Goal: Information Seeking & Learning: Find specific fact

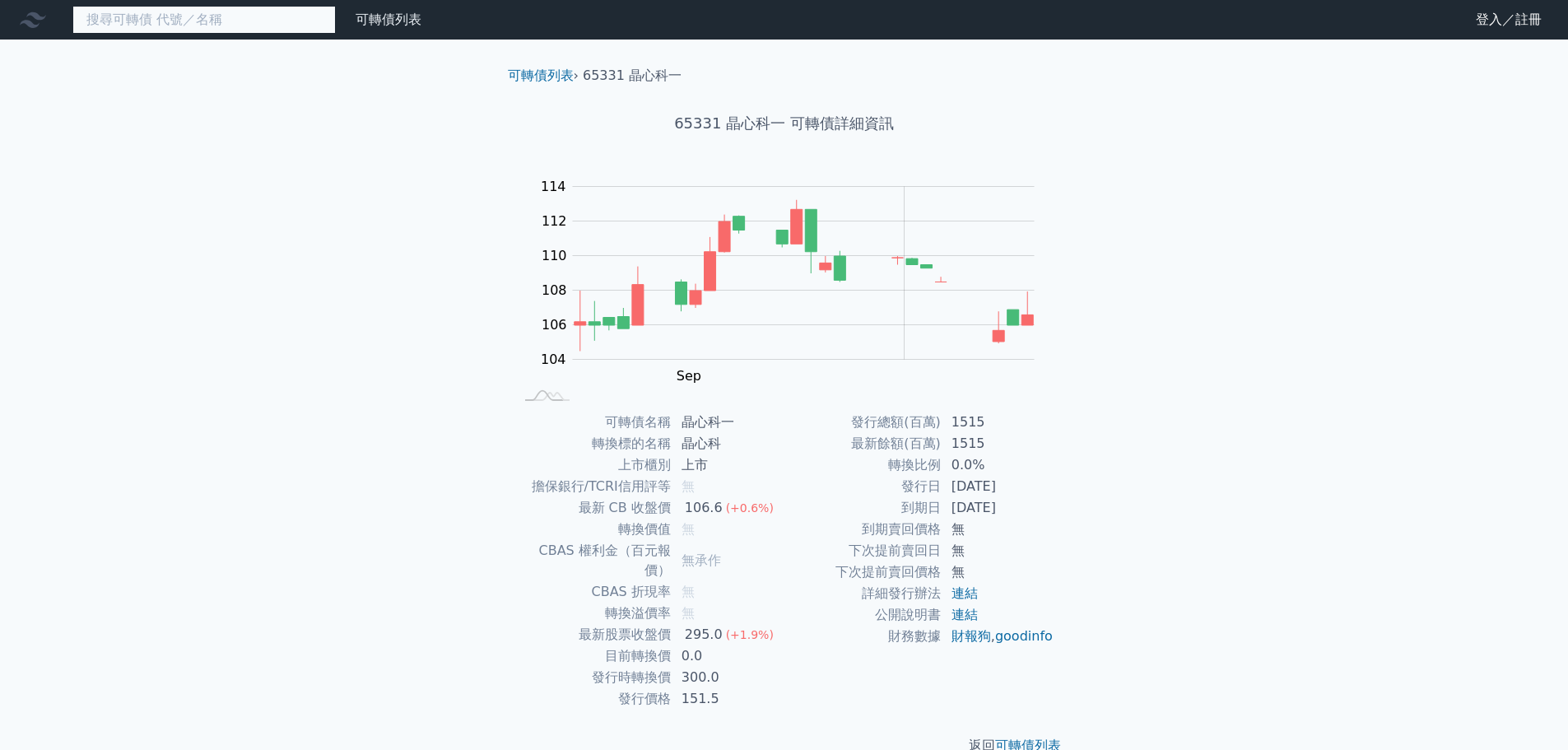
click at [273, 26] on input at bounding box center [205, 20] width 263 height 28
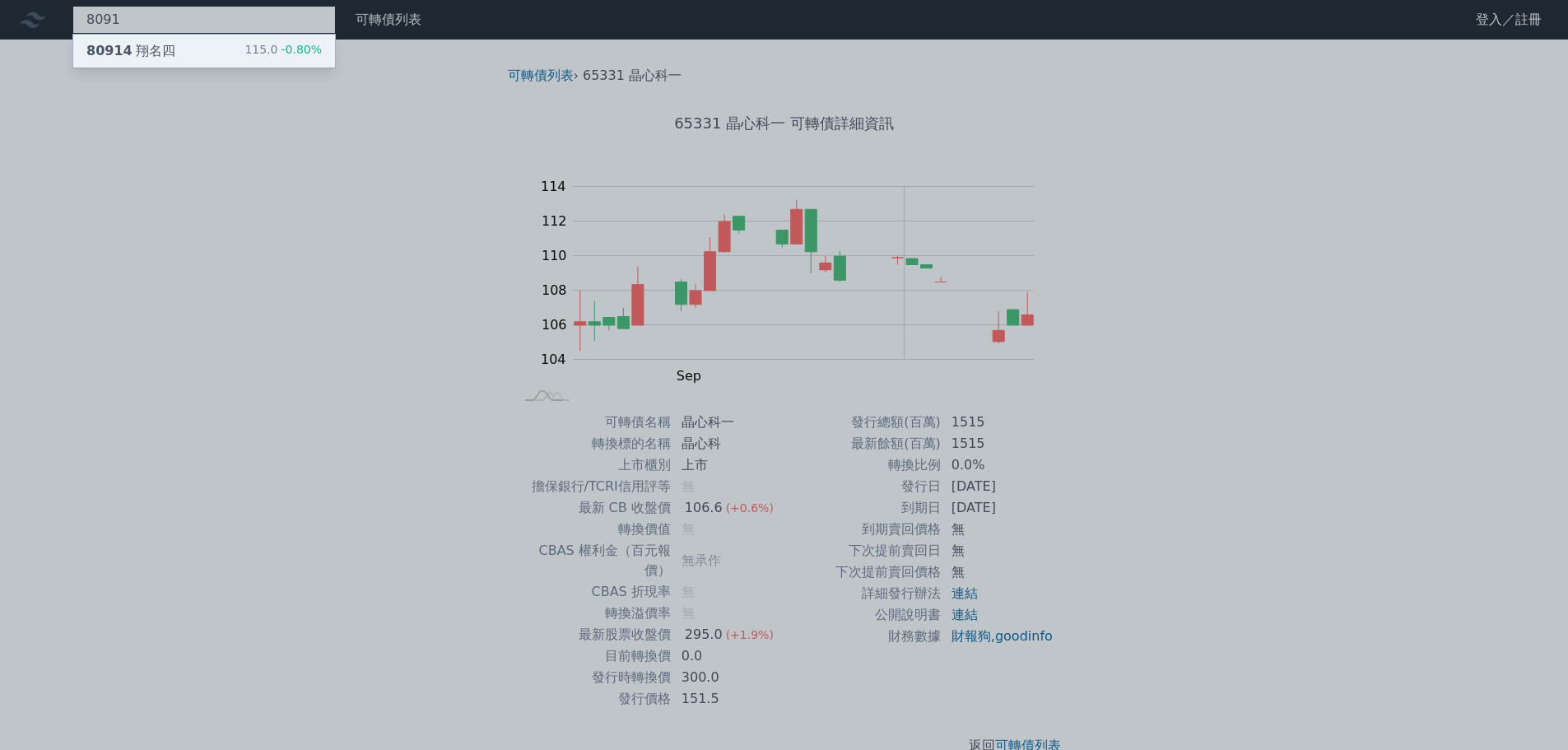
type input "8091"
click at [260, 41] on div "115.0 -0.80%" at bounding box center [283, 51] width 78 height 20
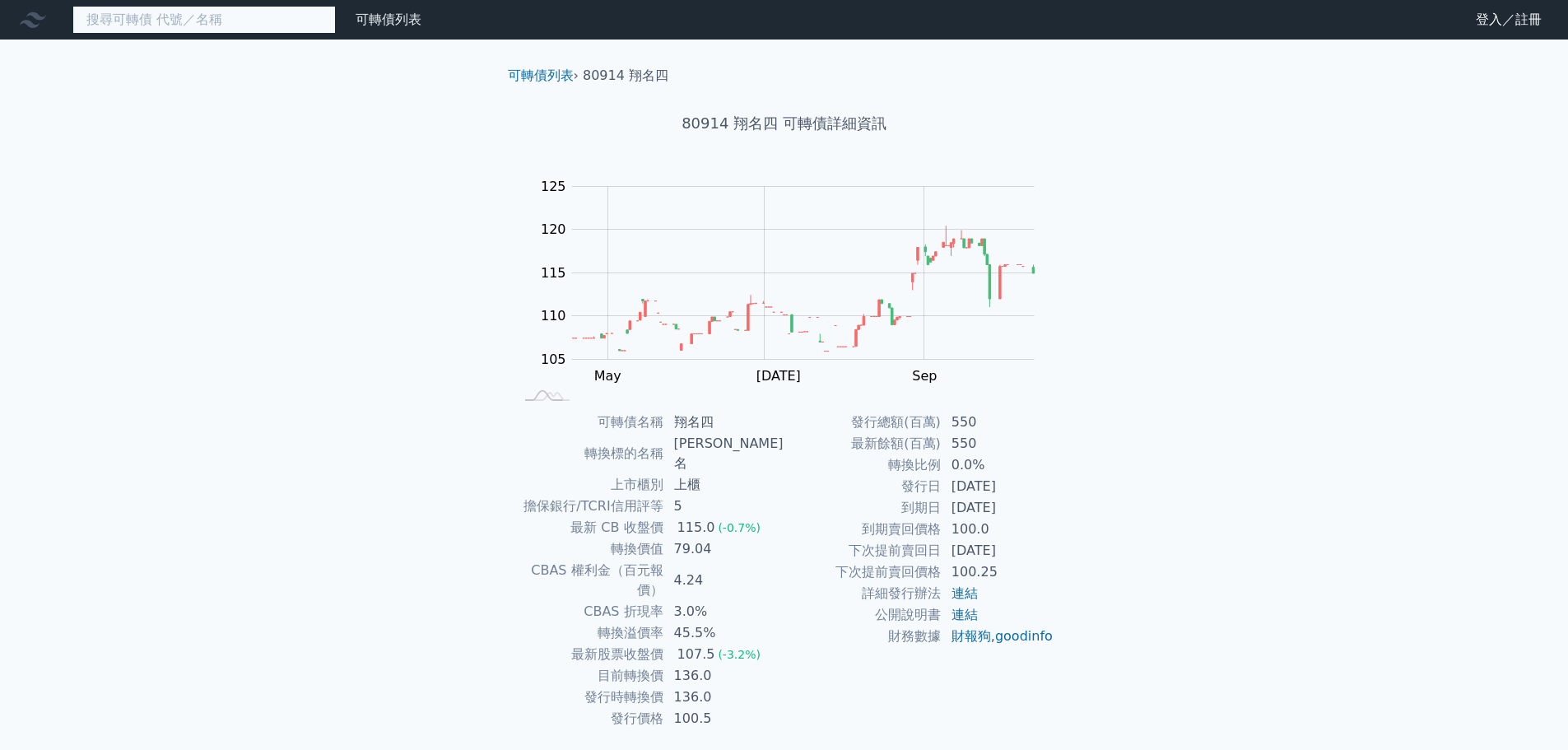
drag, startPoint x: 289, startPoint y: 16, endPoint x: 279, endPoint y: 17, distance: 10.0
click at [279, 17] on input at bounding box center [205, 20] width 263 height 28
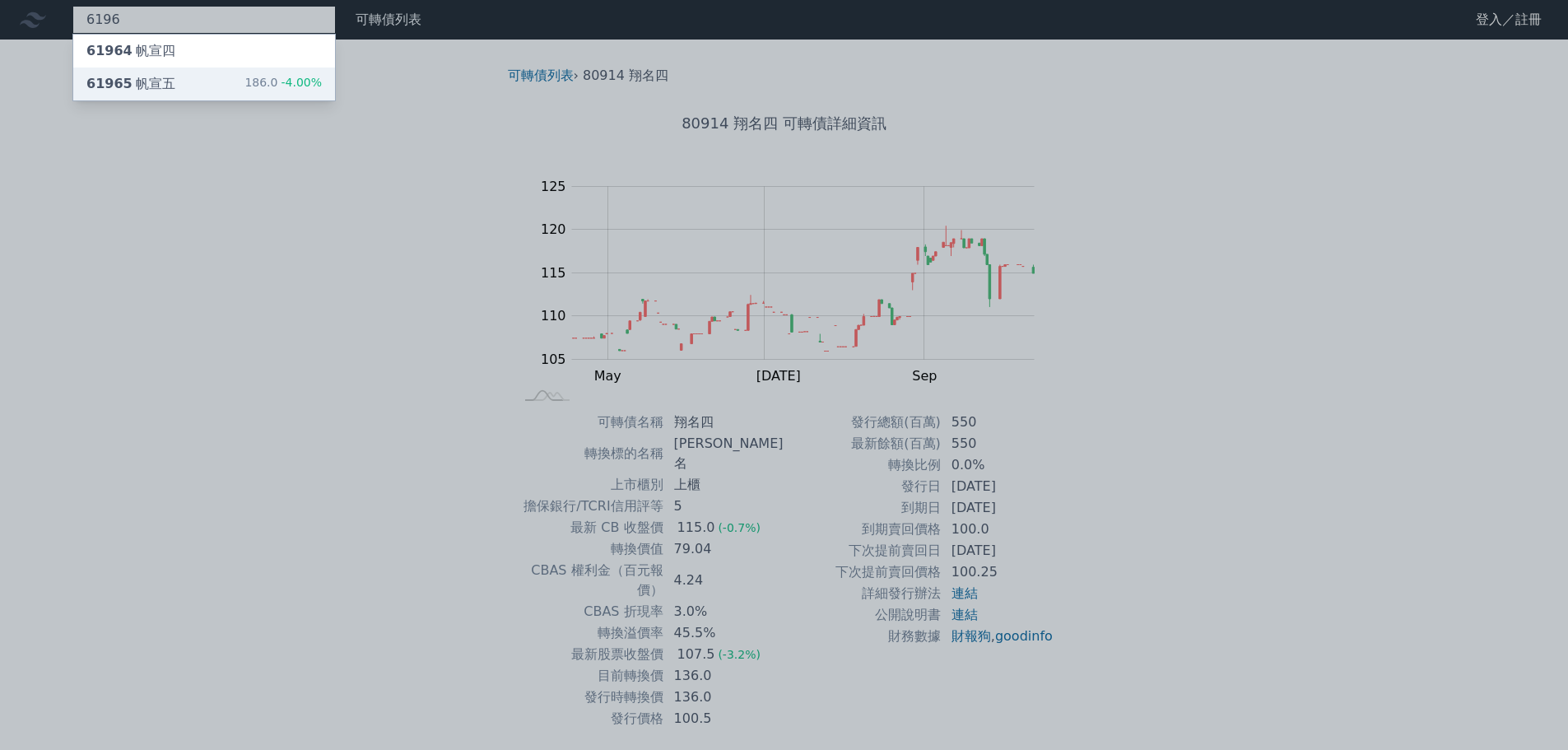
type input "6196"
click at [283, 79] on span "-4.00%" at bounding box center [299, 82] width 45 height 13
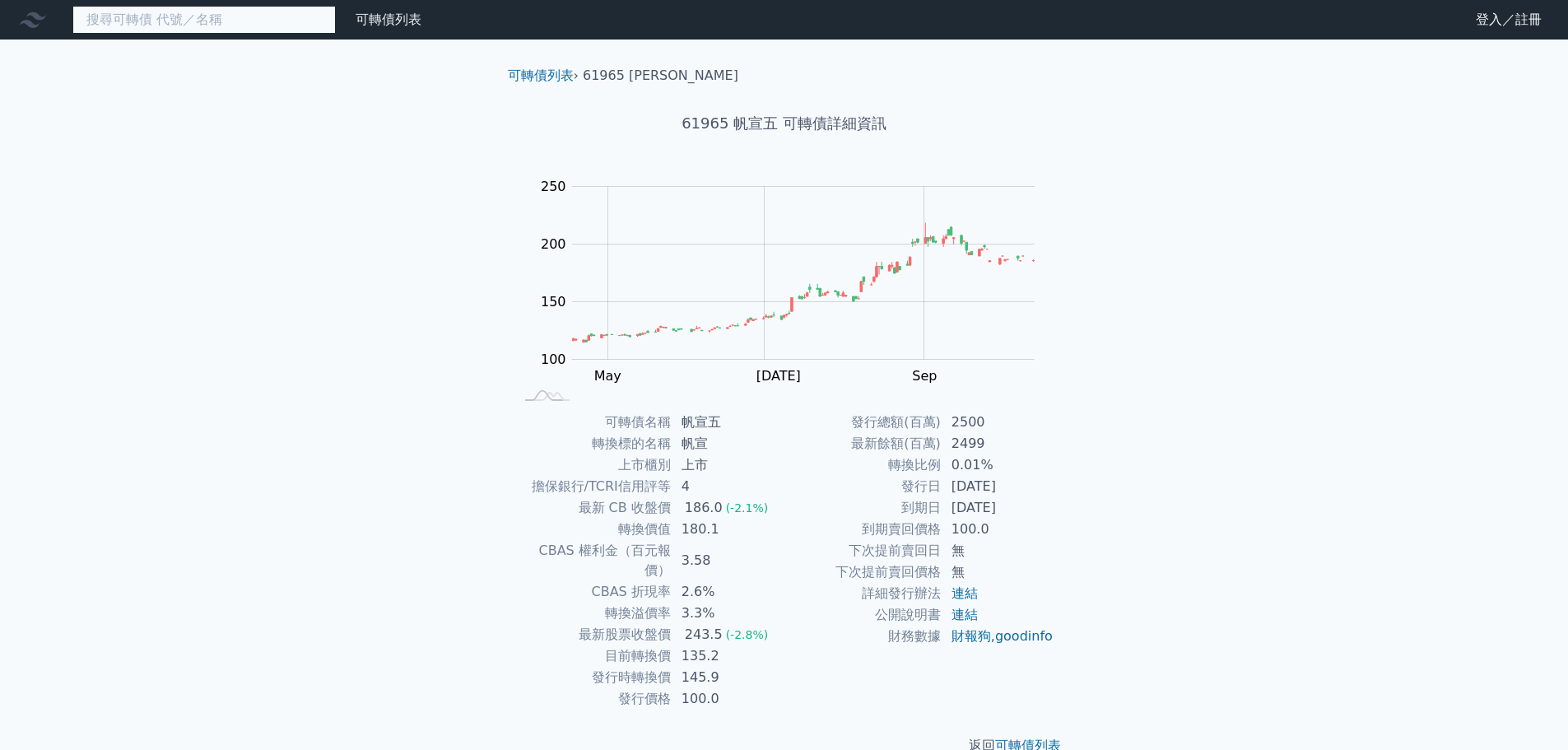
click at [222, 21] on input at bounding box center [205, 20] width 263 height 28
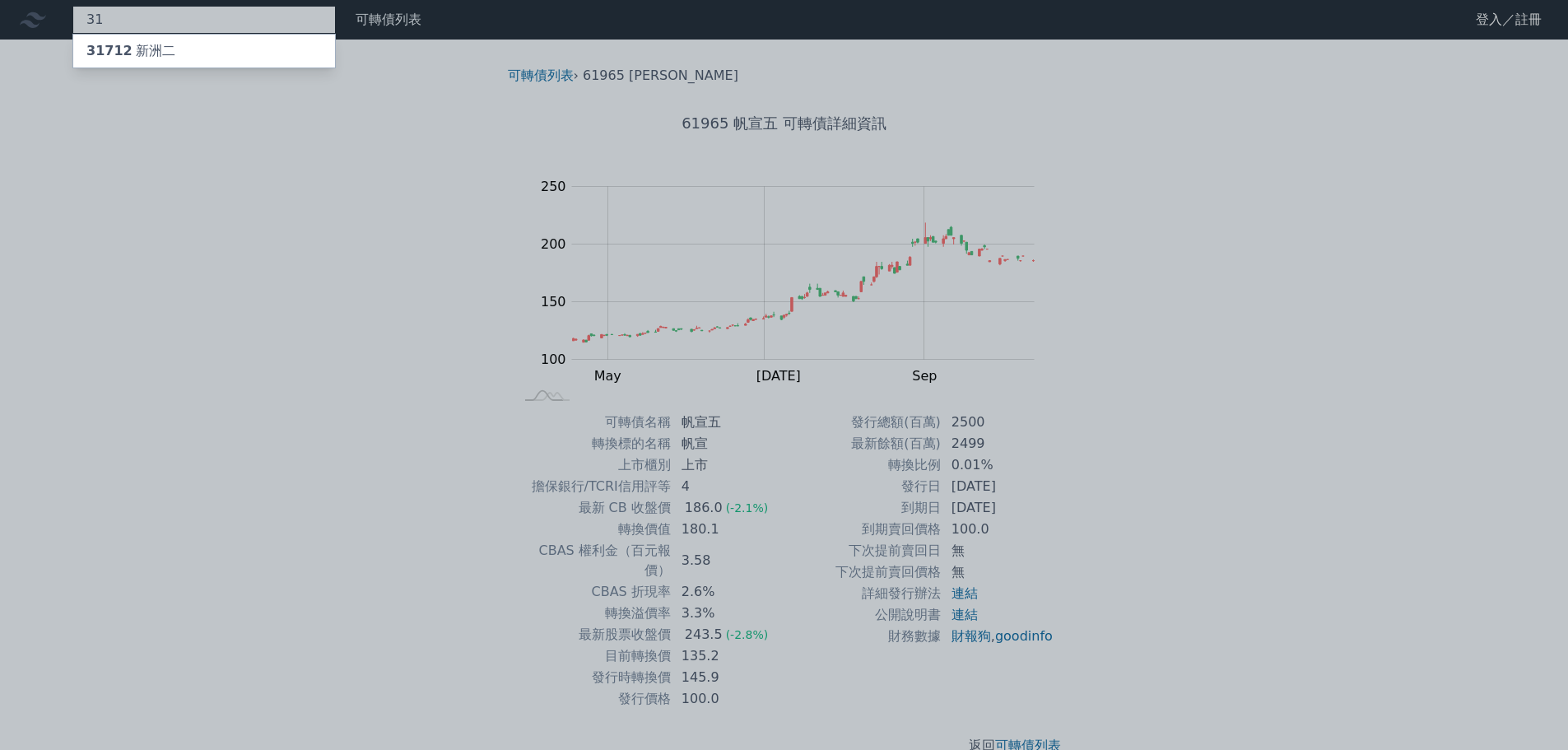
type input "3"
